Goal: Check status: Check status

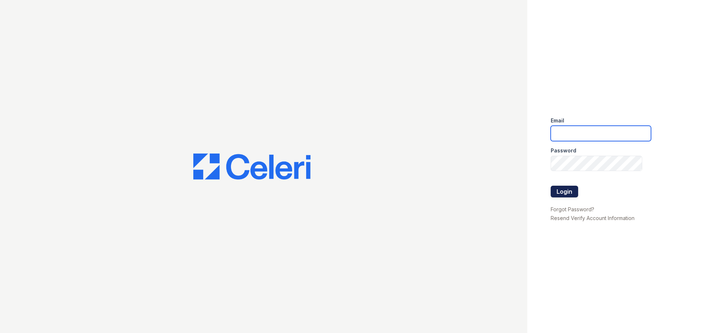
type input "thornbury.am@cafmanagement.com"
click at [568, 188] on button "Login" at bounding box center [563, 192] width 27 height 12
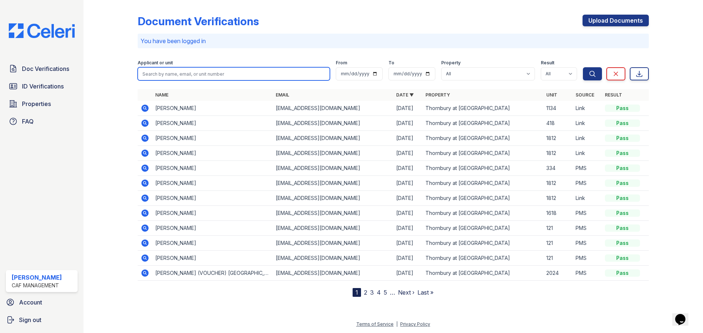
click at [201, 74] on input "search" at bounding box center [234, 73] width 192 height 13
type input "curts"
click at [583, 67] on button "Search" at bounding box center [592, 73] width 19 height 13
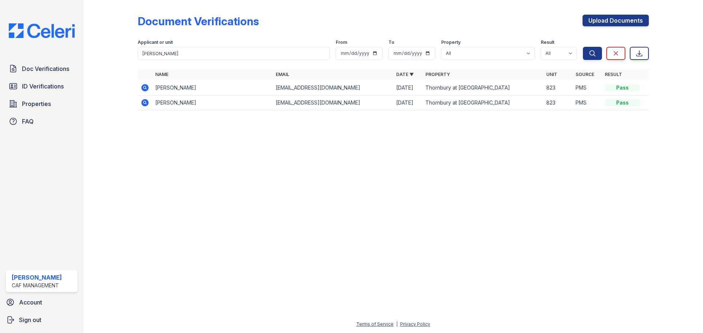
click at [144, 105] on icon at bounding box center [144, 102] width 7 height 7
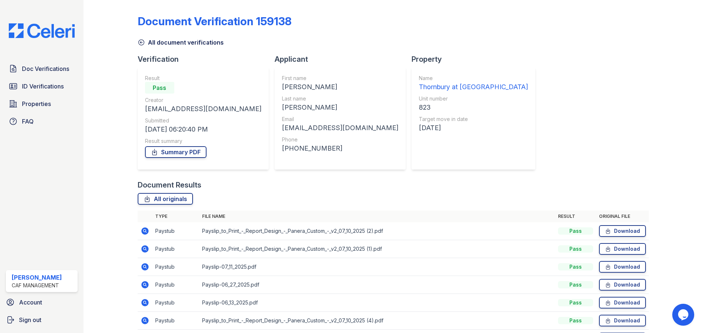
scroll to position [47, 0]
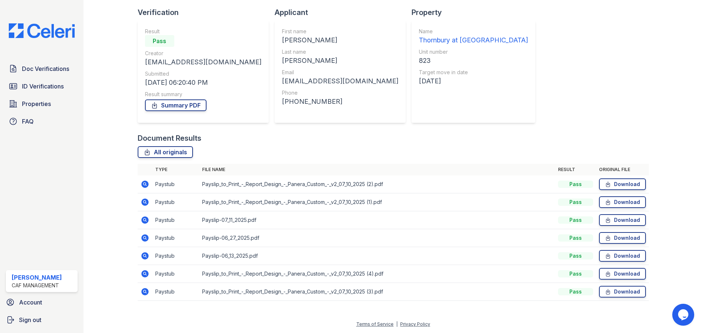
click at [144, 184] on icon at bounding box center [144, 184] width 2 height 2
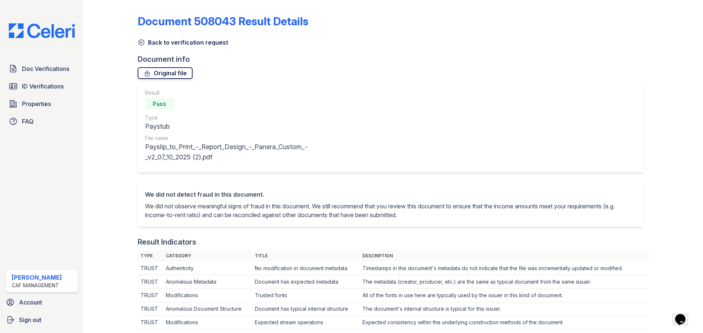
click at [179, 74] on link "Original file" at bounding box center [165, 73] width 55 height 12
